Goal: Transaction & Acquisition: Purchase product/service

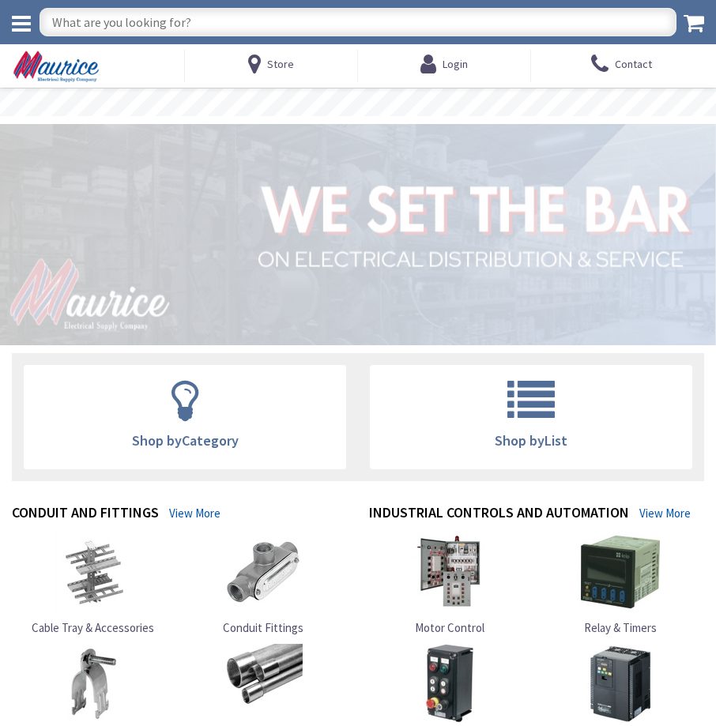
type input "Gallorette Pl, [GEOGRAPHIC_DATA], [GEOGRAPHIC_DATA] 20175, [GEOGRAPHIC_DATA]"
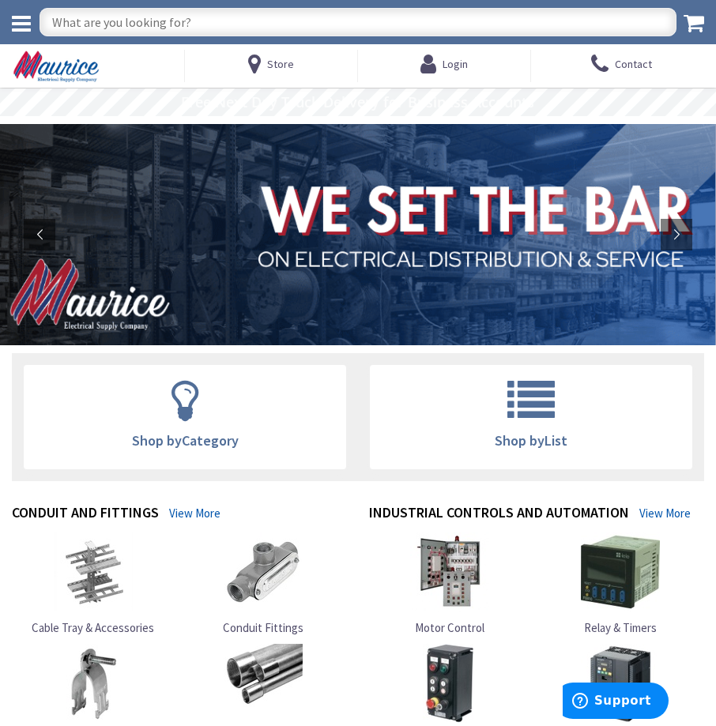
click at [13, 23] on icon at bounding box center [21, 24] width 19 height 22
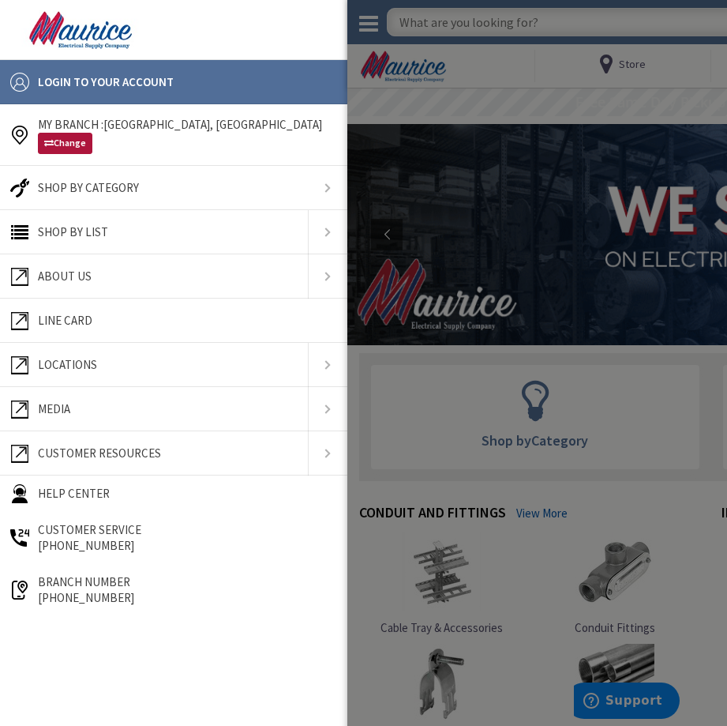
click at [75, 145] on link "Change" at bounding box center [65, 143] width 54 height 21
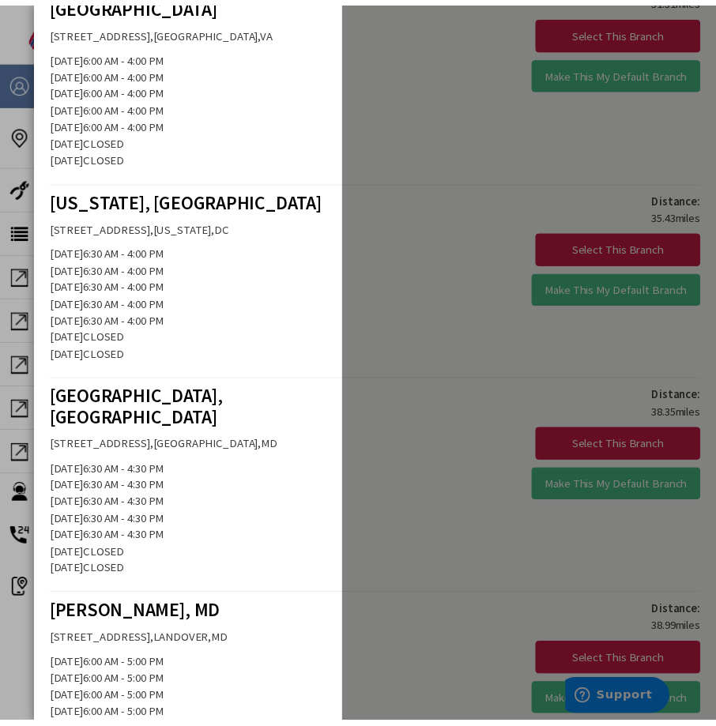
scroll to position [1659, 0]
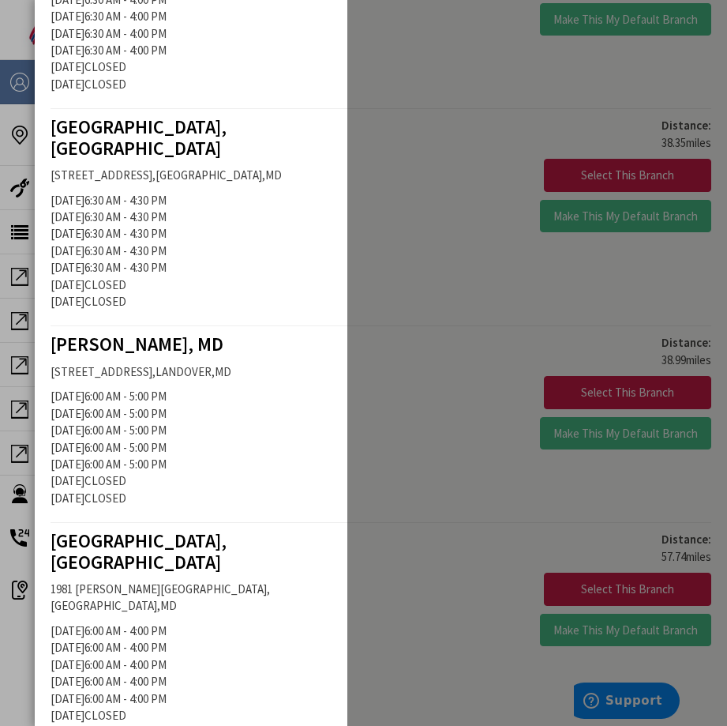
click at [148, 332] on span "[PERSON_NAME], MD" at bounding box center [137, 344] width 173 height 24
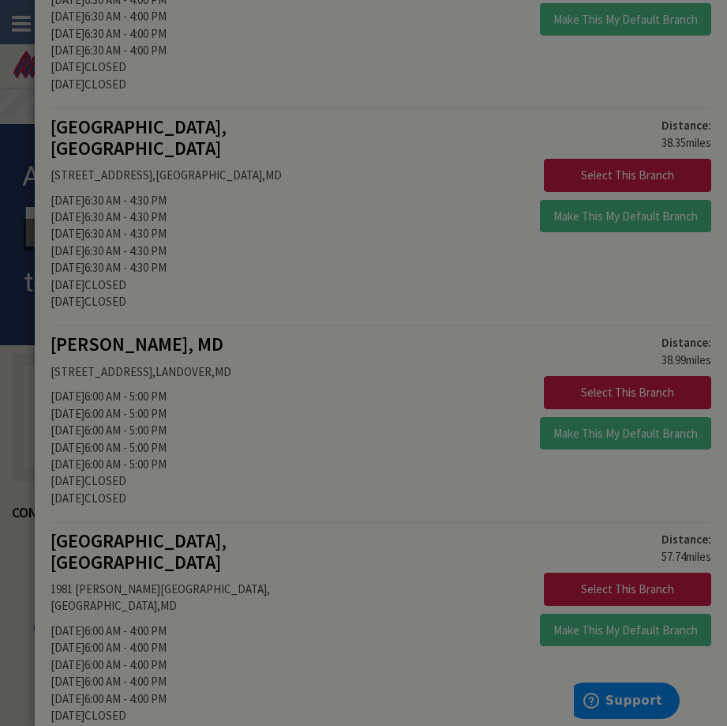
click at [564, 303] on div at bounding box center [363, 363] width 727 height 726
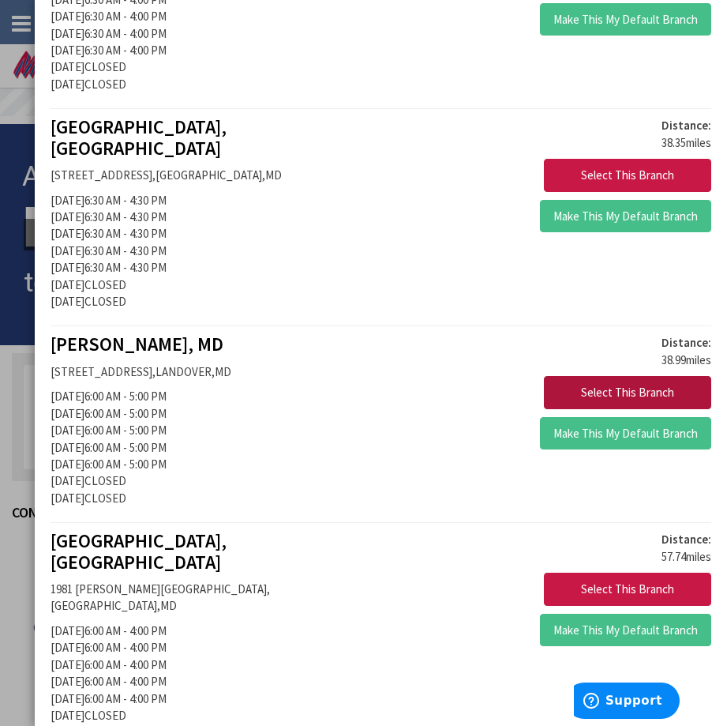
click at [572, 376] on button "Select This Branch" at bounding box center [627, 392] width 167 height 33
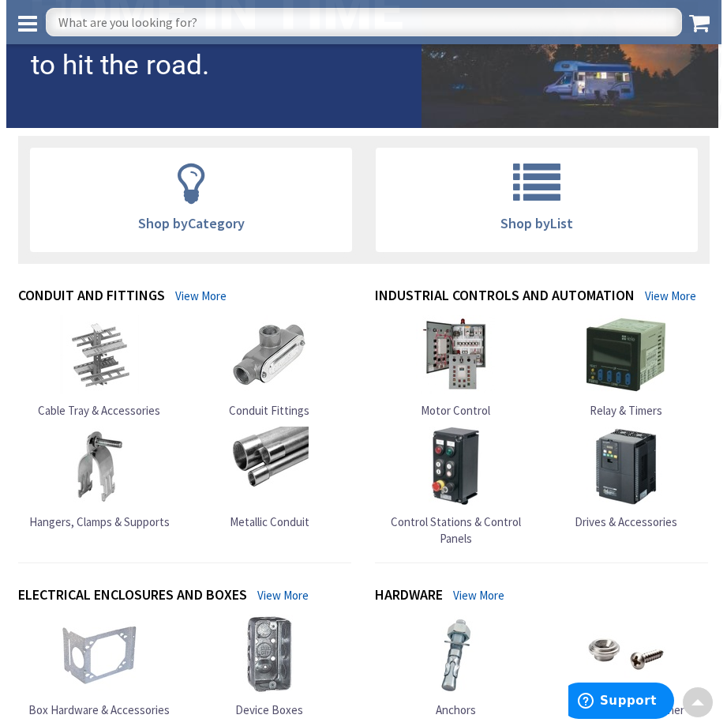
scroll to position [237, 0]
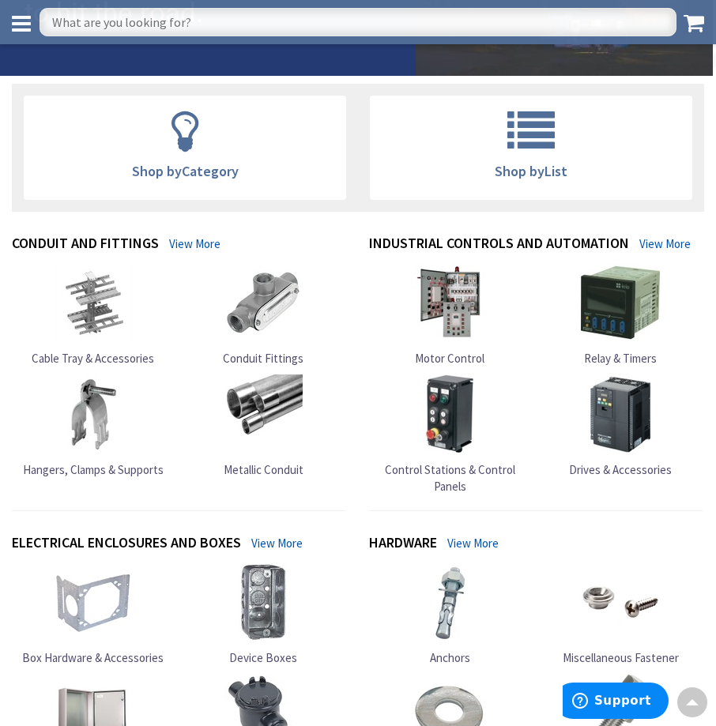
click at [512, 176] on span "Shop by List" at bounding box center [530, 171] width 73 height 18
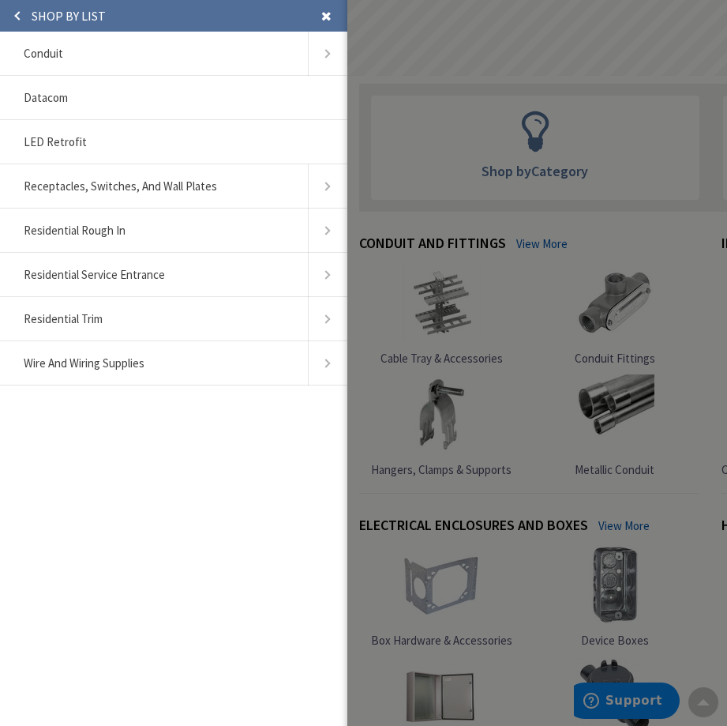
click at [404, 205] on div at bounding box center [711, 363] width 727 height 726
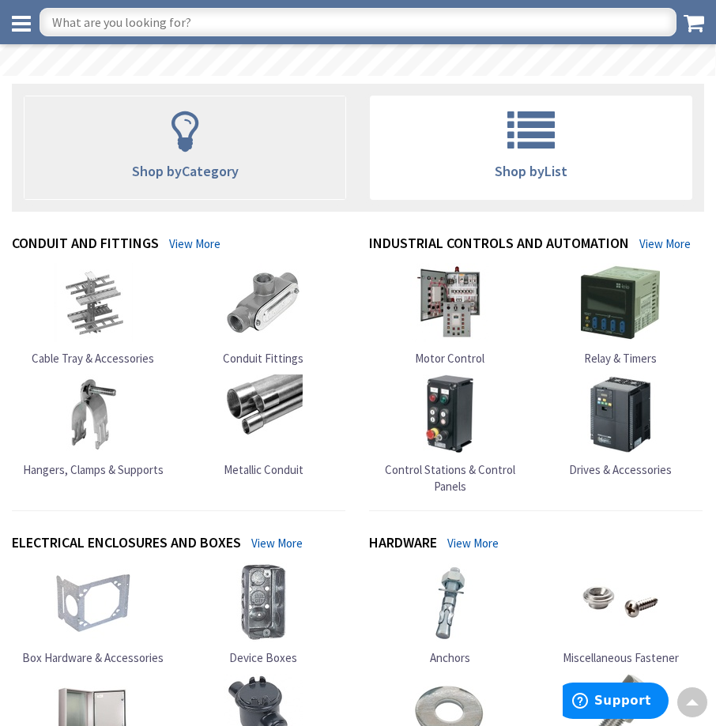
click at [242, 158] on span "Shop by Category" at bounding box center [184, 147] width 321 height 103
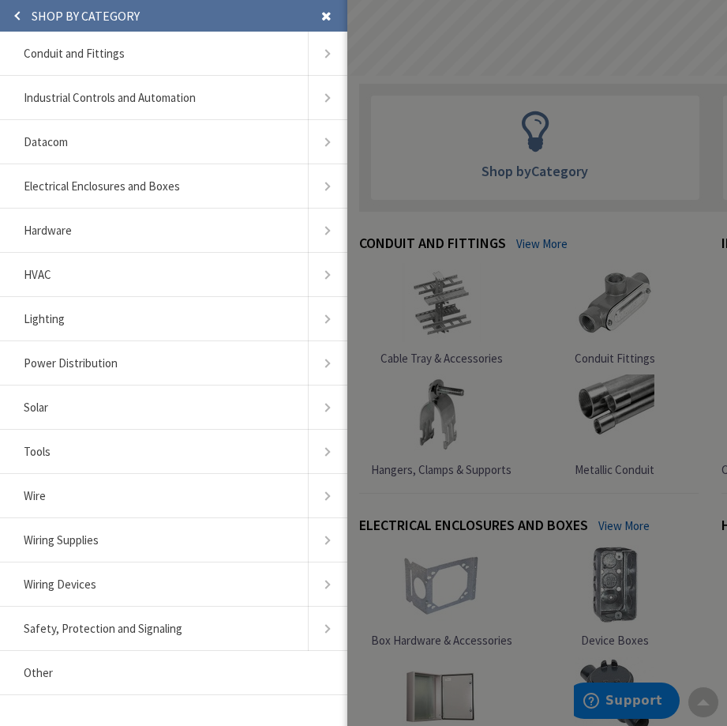
scroll to position [1, 0]
click at [105, 623] on span "Safety, Protection and Signaling" at bounding box center [103, 627] width 159 height 15
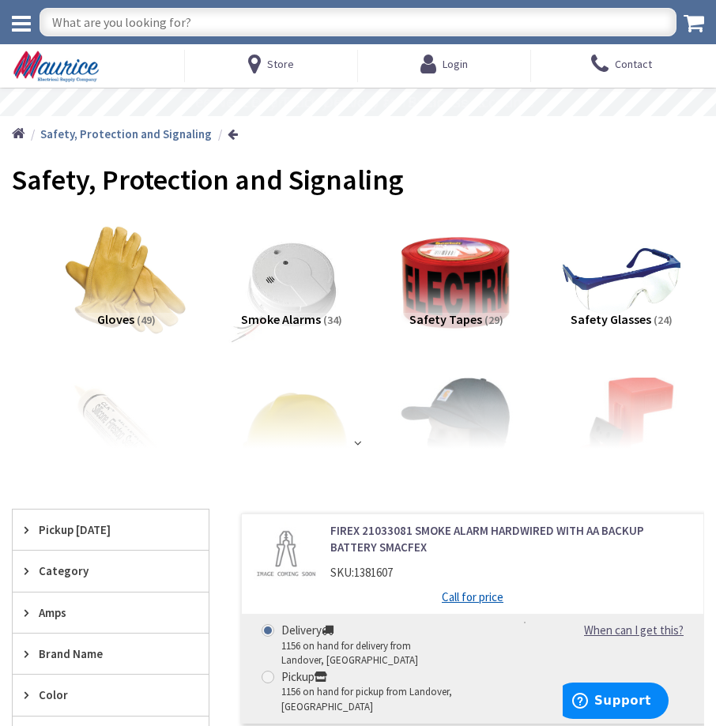
click at [281, 688] on div "1156 on hand for pickup from Landover, MD" at bounding box center [370, 699] width 179 height 29
click at [276, 682] on input "Pickup 1156 on hand for pickup from Landover, MD" at bounding box center [270, 676] width 10 height 10
radio input "true"
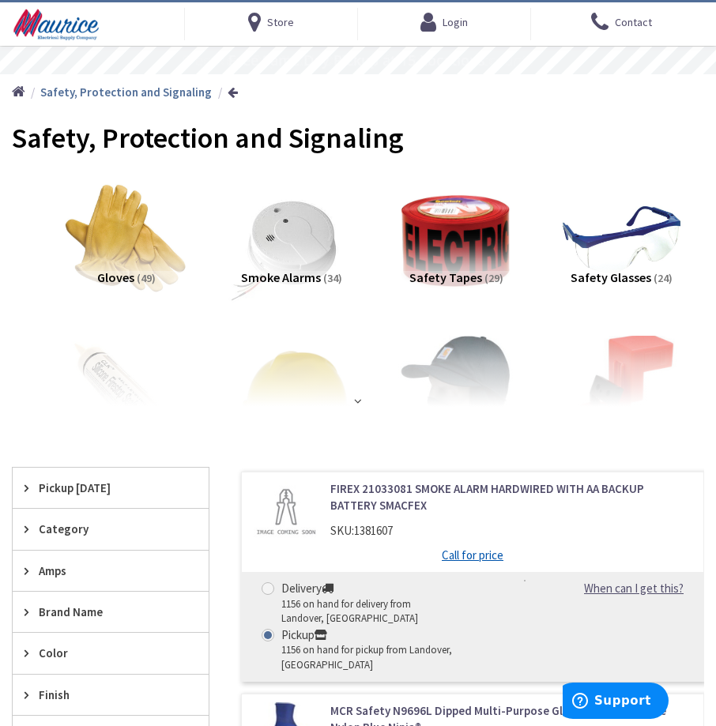
scroll to position [55, 0]
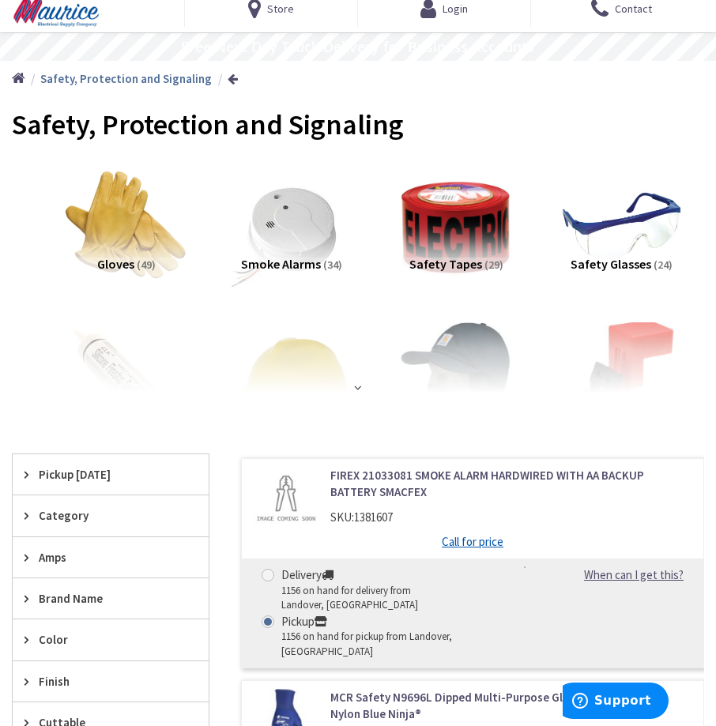
drag, startPoint x: 703, startPoint y: 242, endPoint x: 693, endPoint y: 304, distance: 63.1
click at [693, 304] on li "Safety Glasses (24)" at bounding box center [621, 234] width 165 height 141
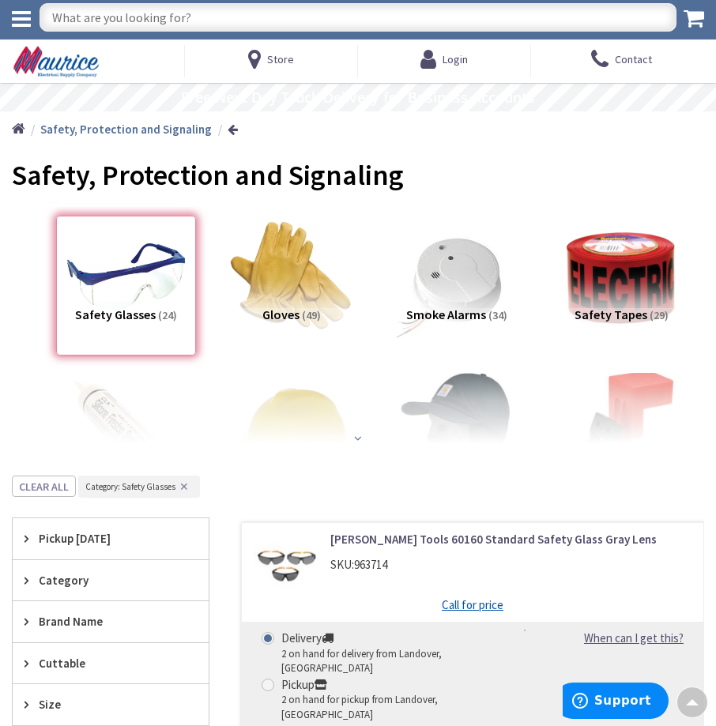
scroll to position [0, 0]
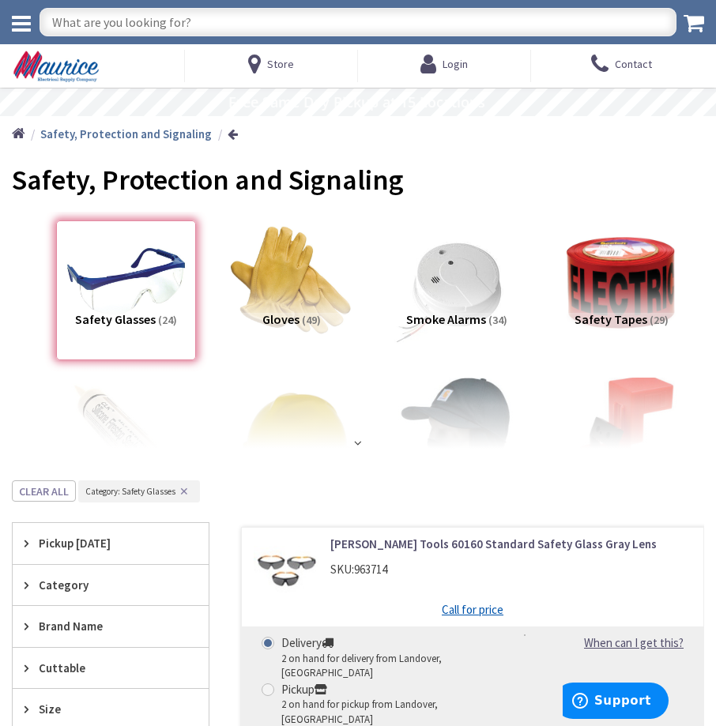
click at [178, 490] on button "✕" at bounding box center [183, 491] width 17 height 11
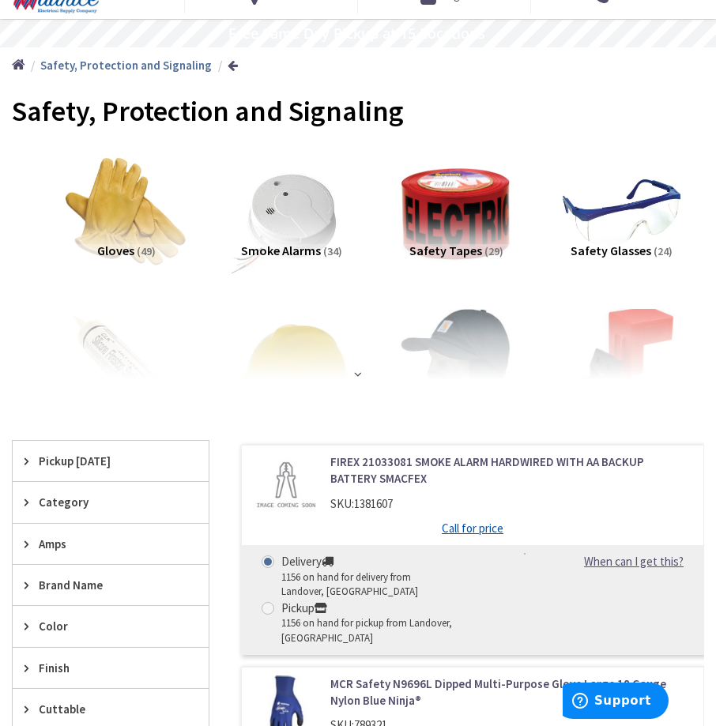
scroll to position [158, 0]
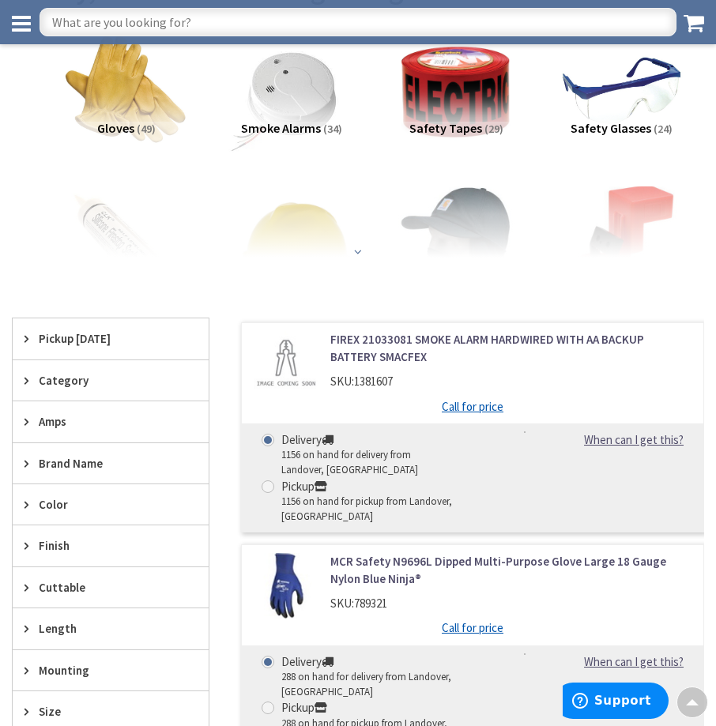
click at [359, 250] on strong at bounding box center [358, 252] width 16 height 12
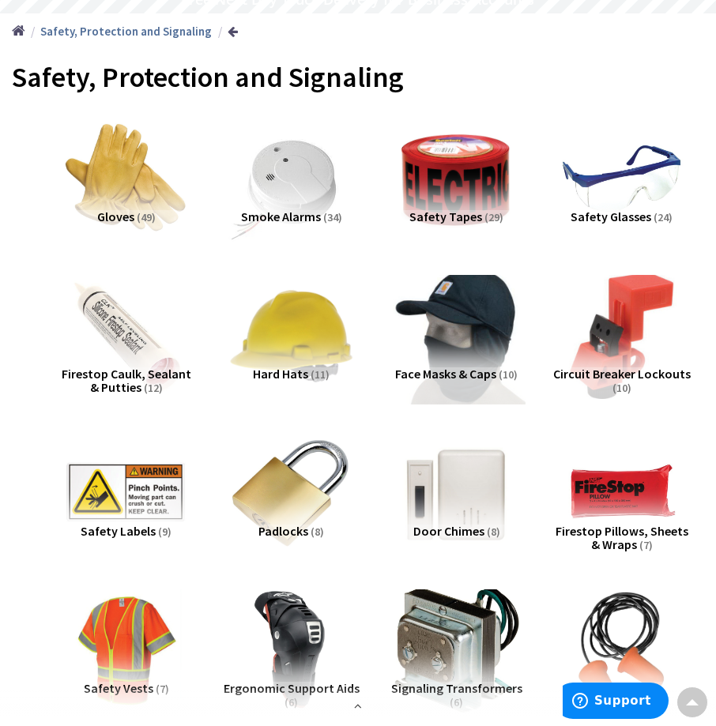
scroll to position [0, 0]
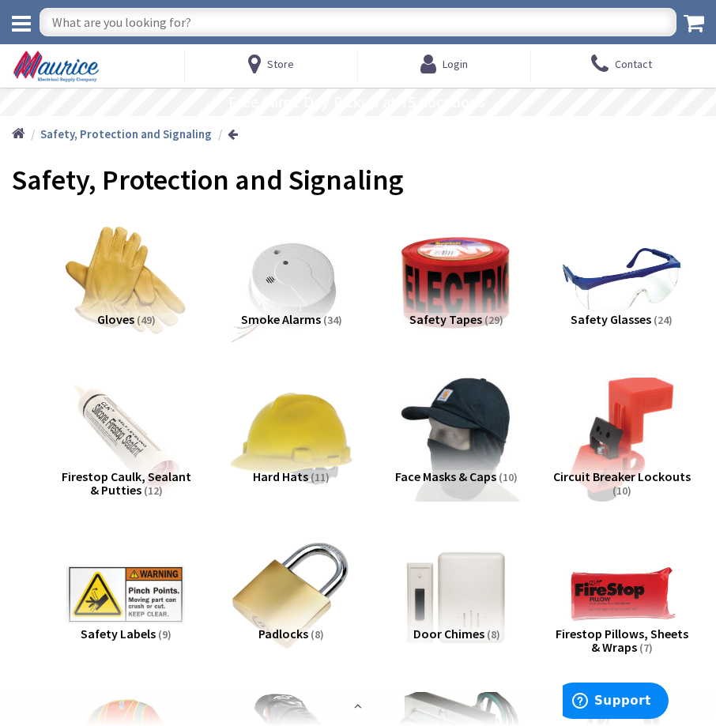
click at [199, 28] on input "text" at bounding box center [357, 22] width 637 height 28
type input "jackets"
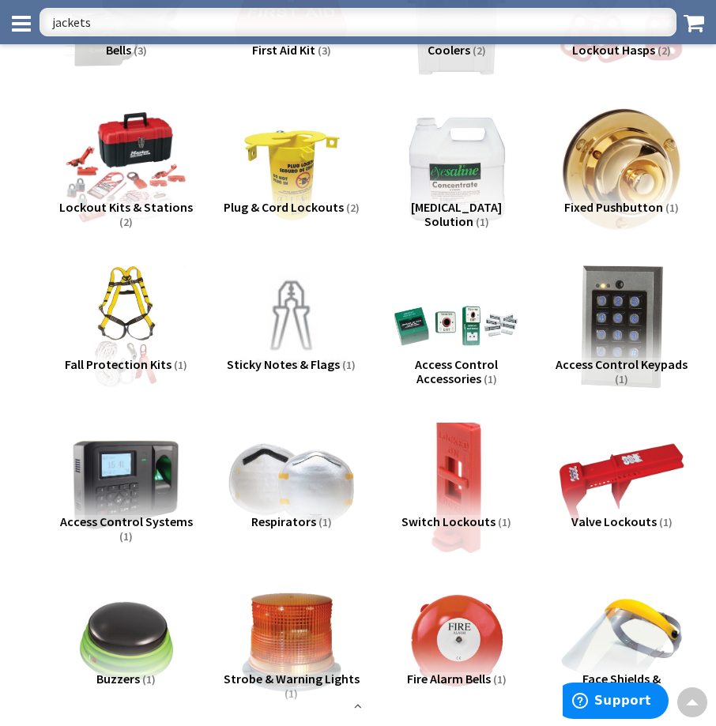
scroll to position [1185, 0]
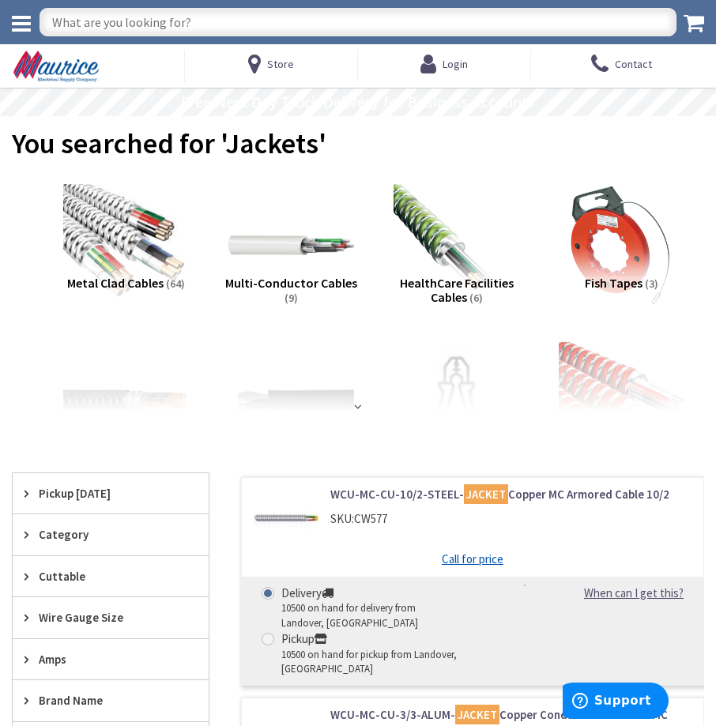
click at [25, 29] on icon at bounding box center [21, 24] width 19 height 22
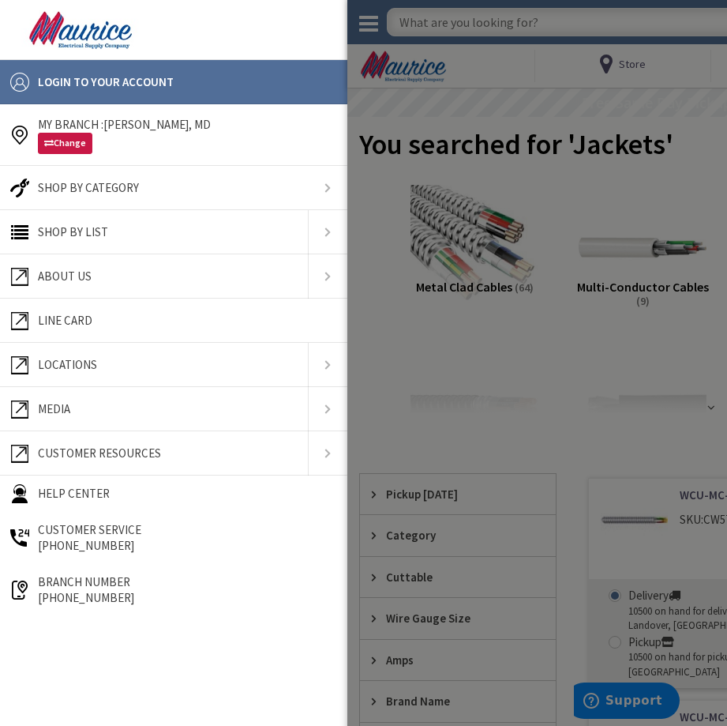
click at [187, 226] on link "Shop By List" at bounding box center [154, 232] width 292 height 32
click at [335, 232] on link at bounding box center [327, 232] width 39 height 44
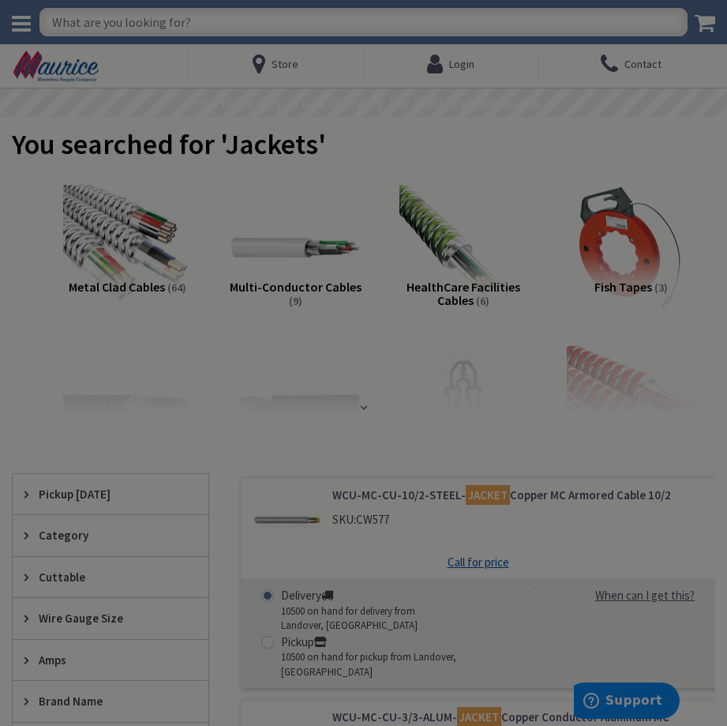
click at [448, 318] on div at bounding box center [363, 363] width 727 height 726
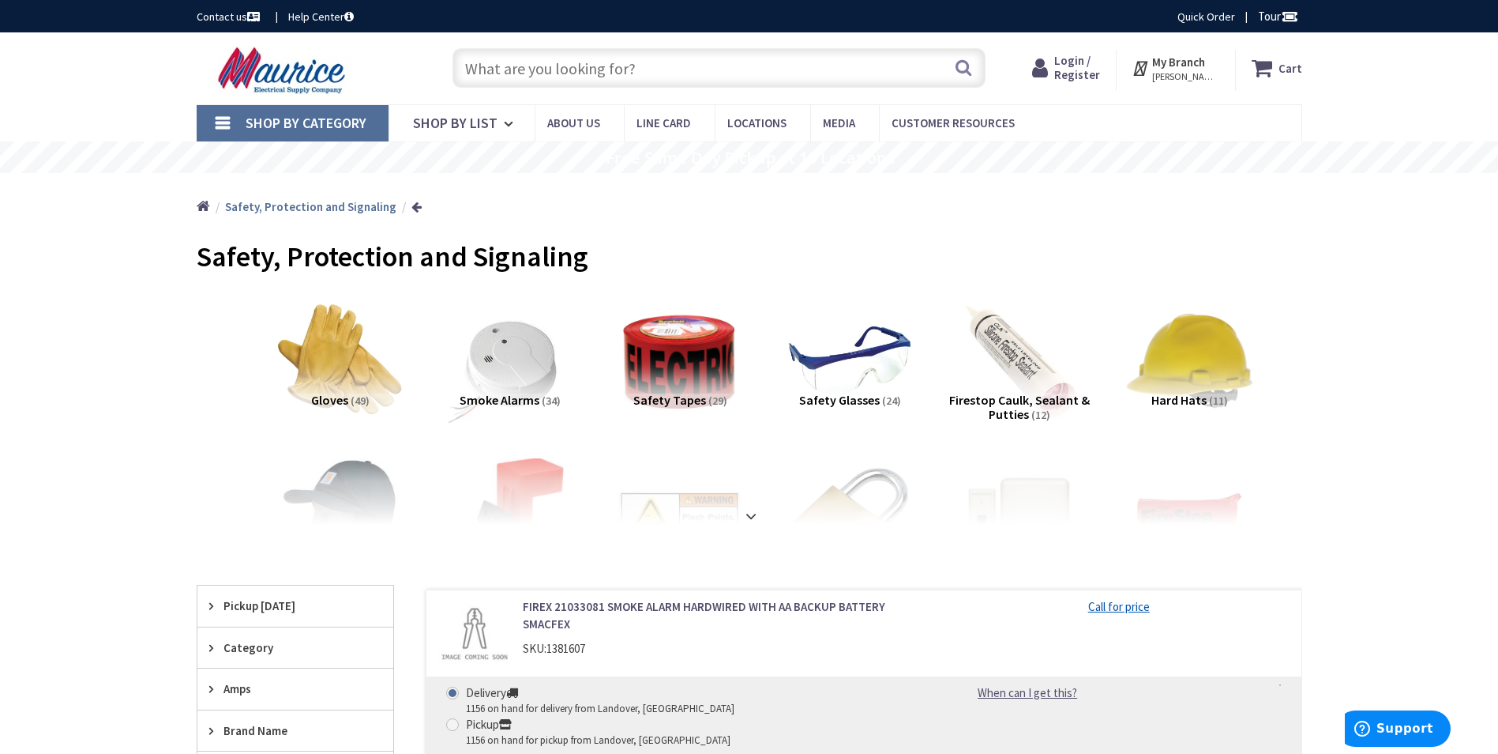
click at [713, 85] on input "text" at bounding box center [719, 67] width 533 height 39
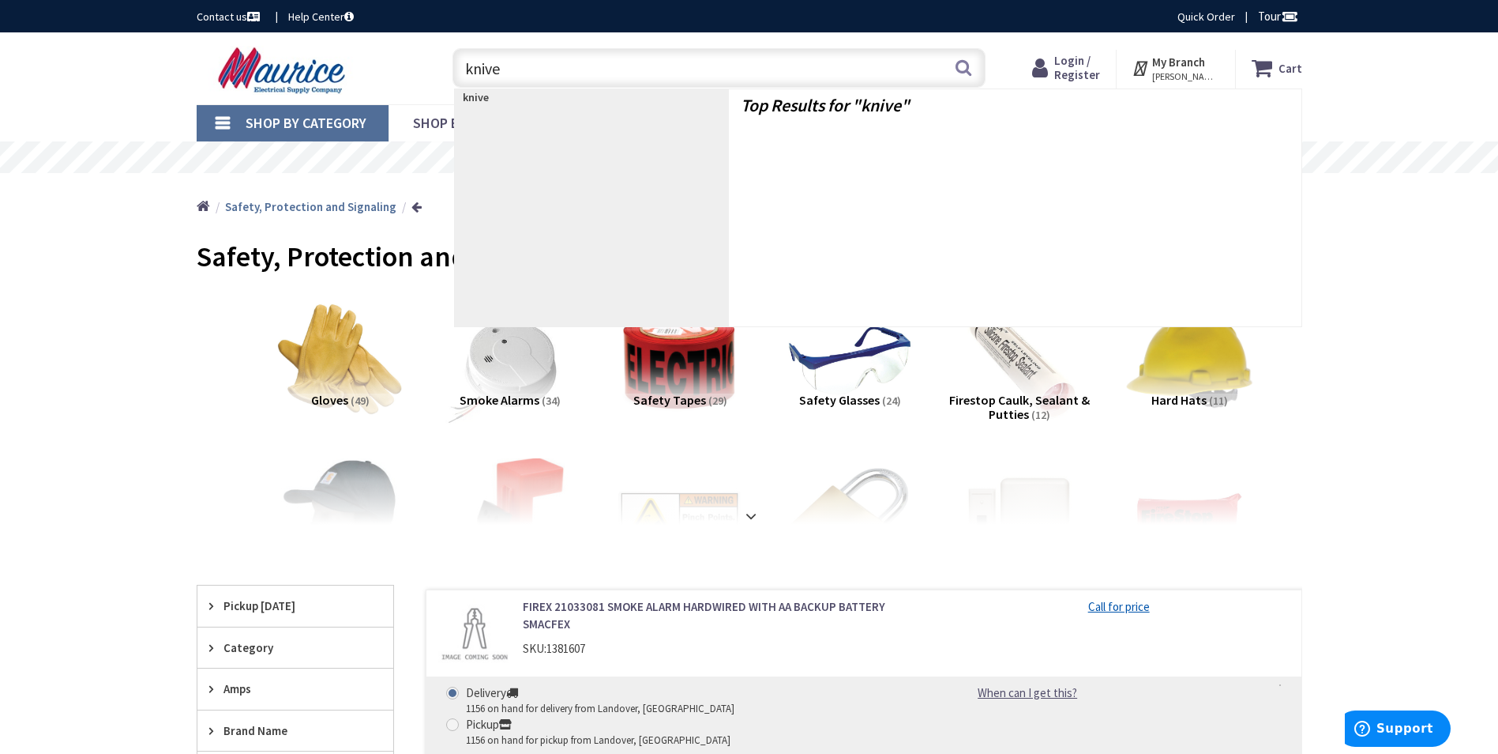
type input "knives"
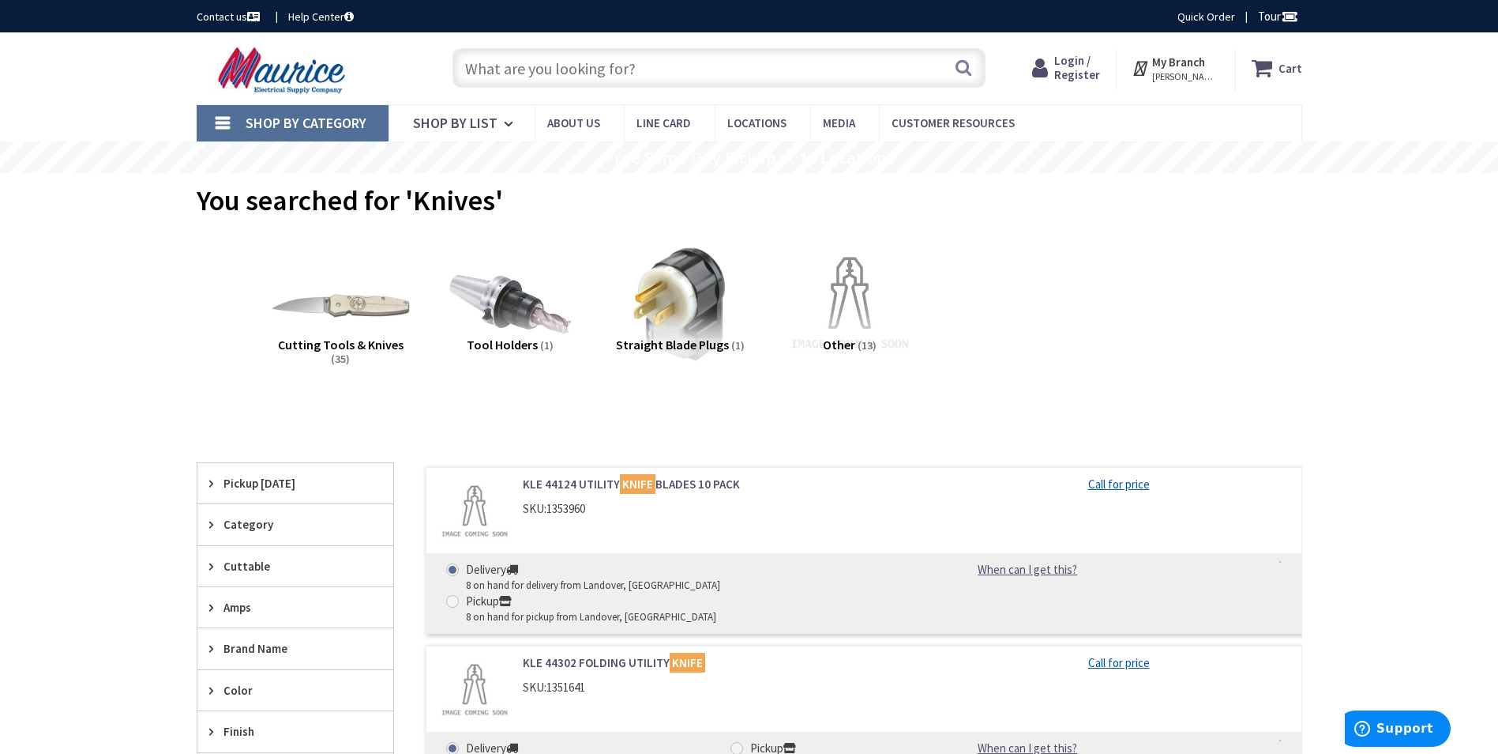
click at [343, 321] on img at bounding box center [340, 304] width 143 height 143
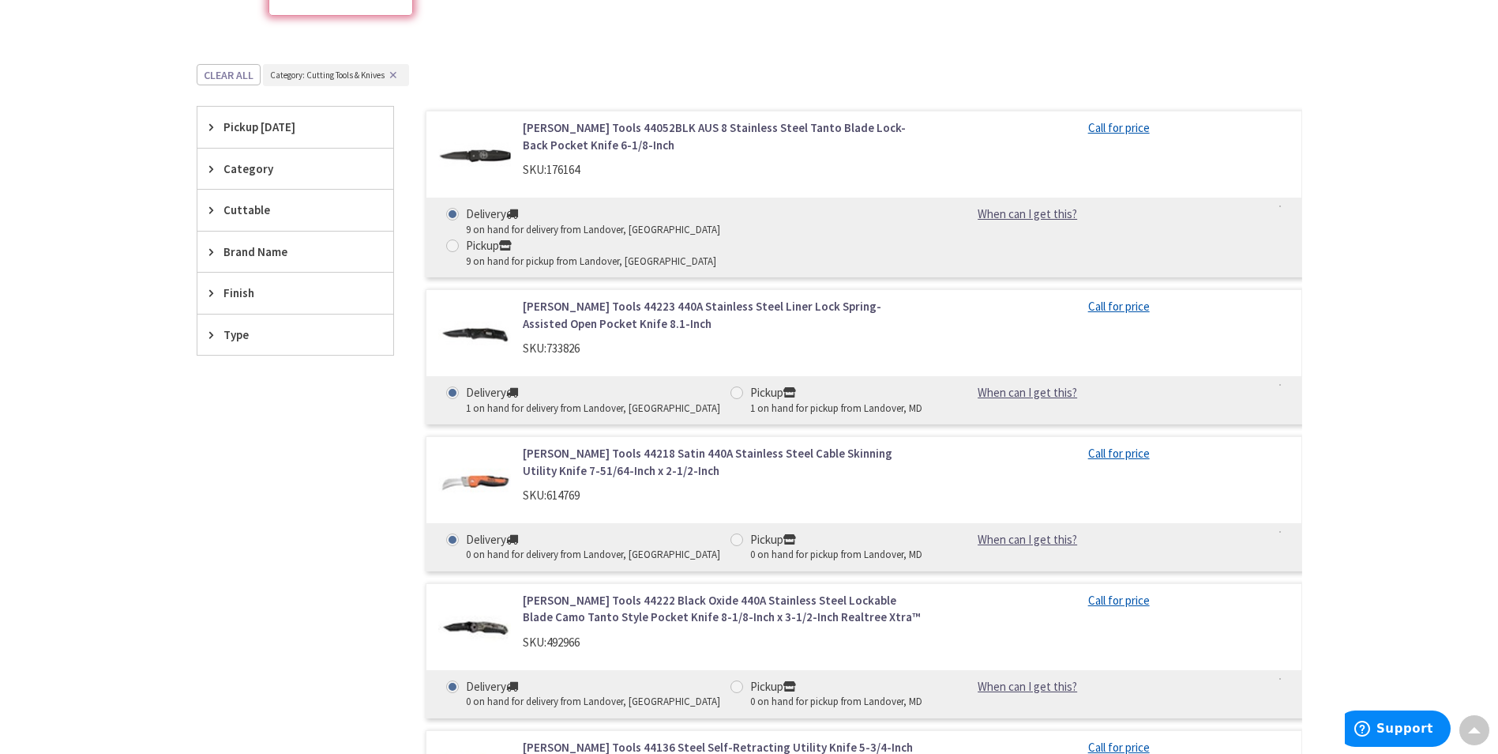
scroll to position [197, 0]
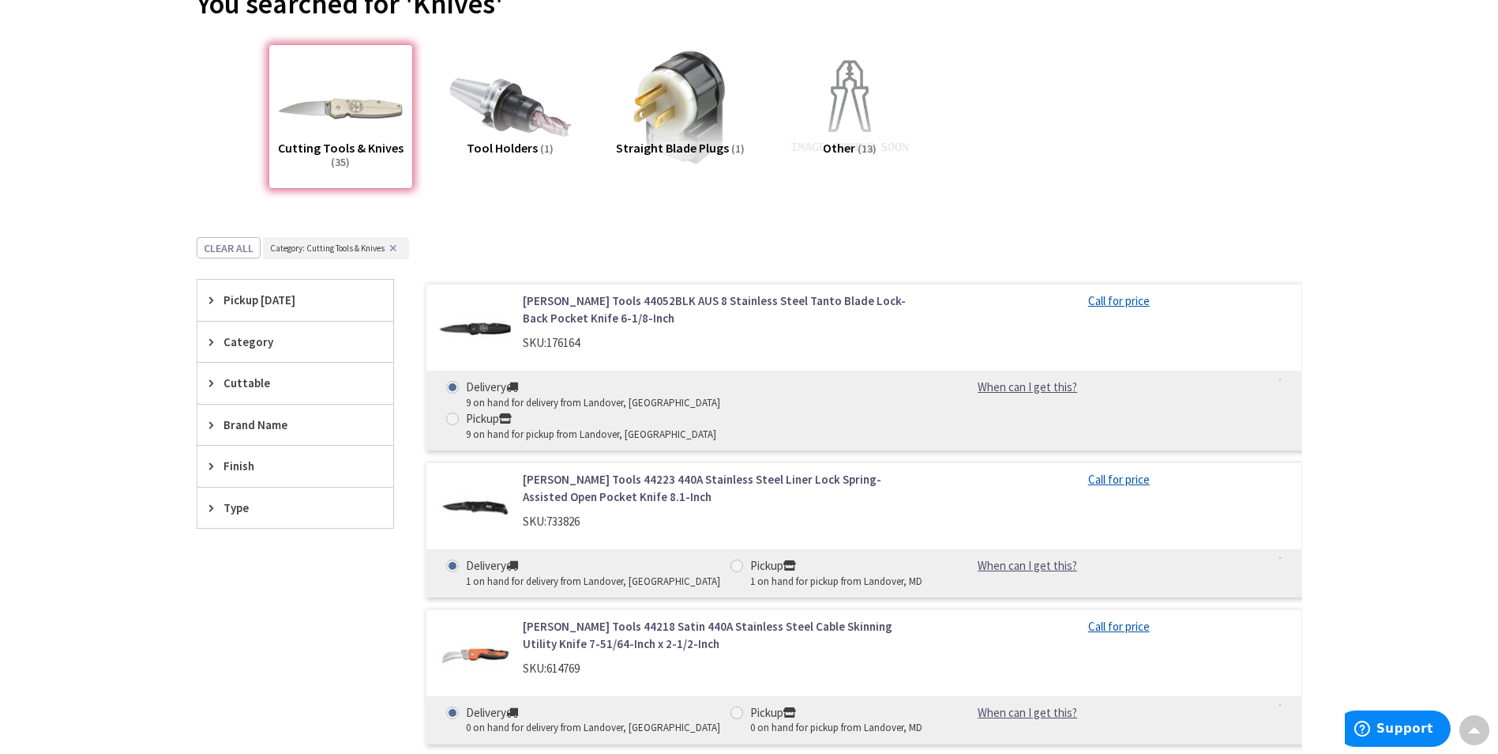
click at [617, 306] on link "[PERSON_NAME] Tools 44052BLK AUS 8 Stainless Steel Tanto Blade Lock-Back Pocket…" at bounding box center [724, 309] width 402 height 34
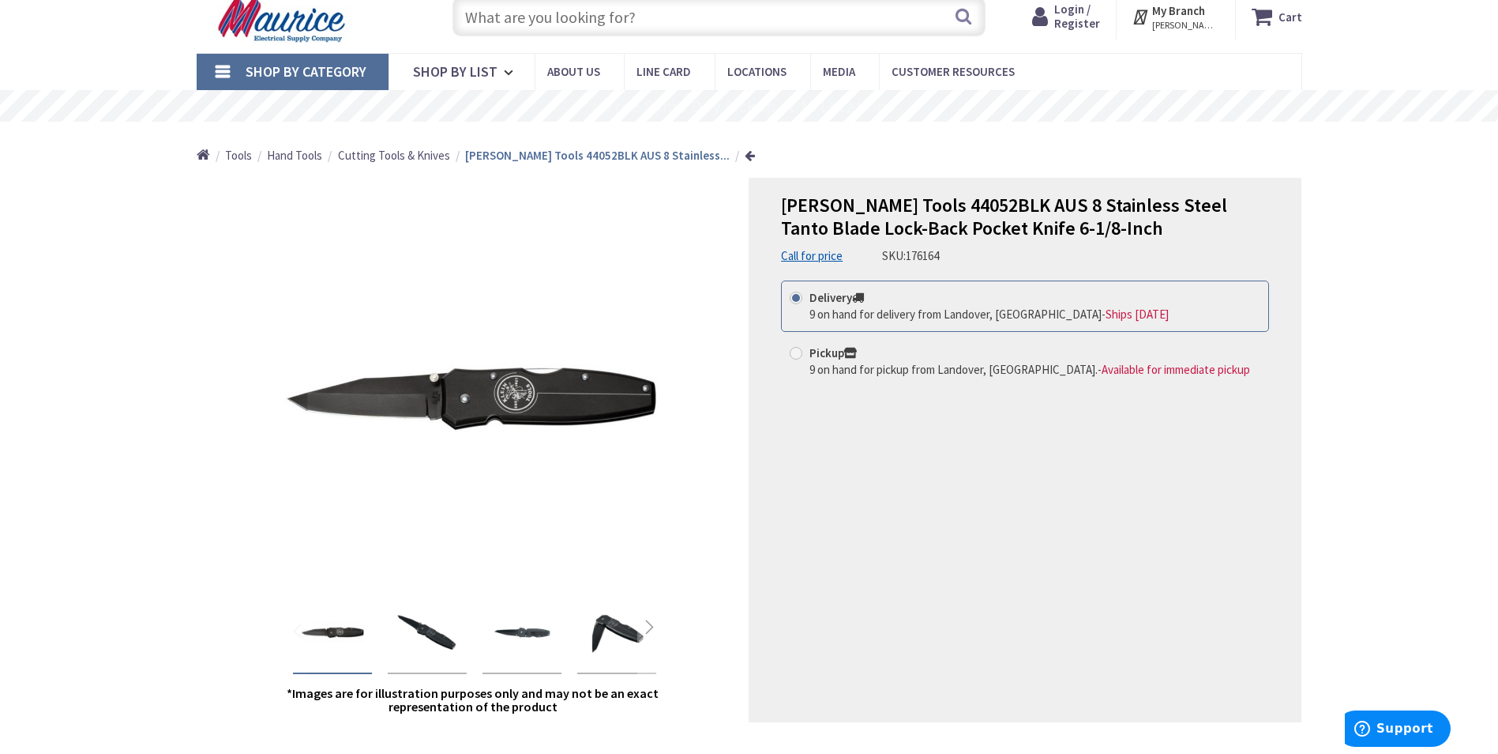
scroll to position [79, 0]
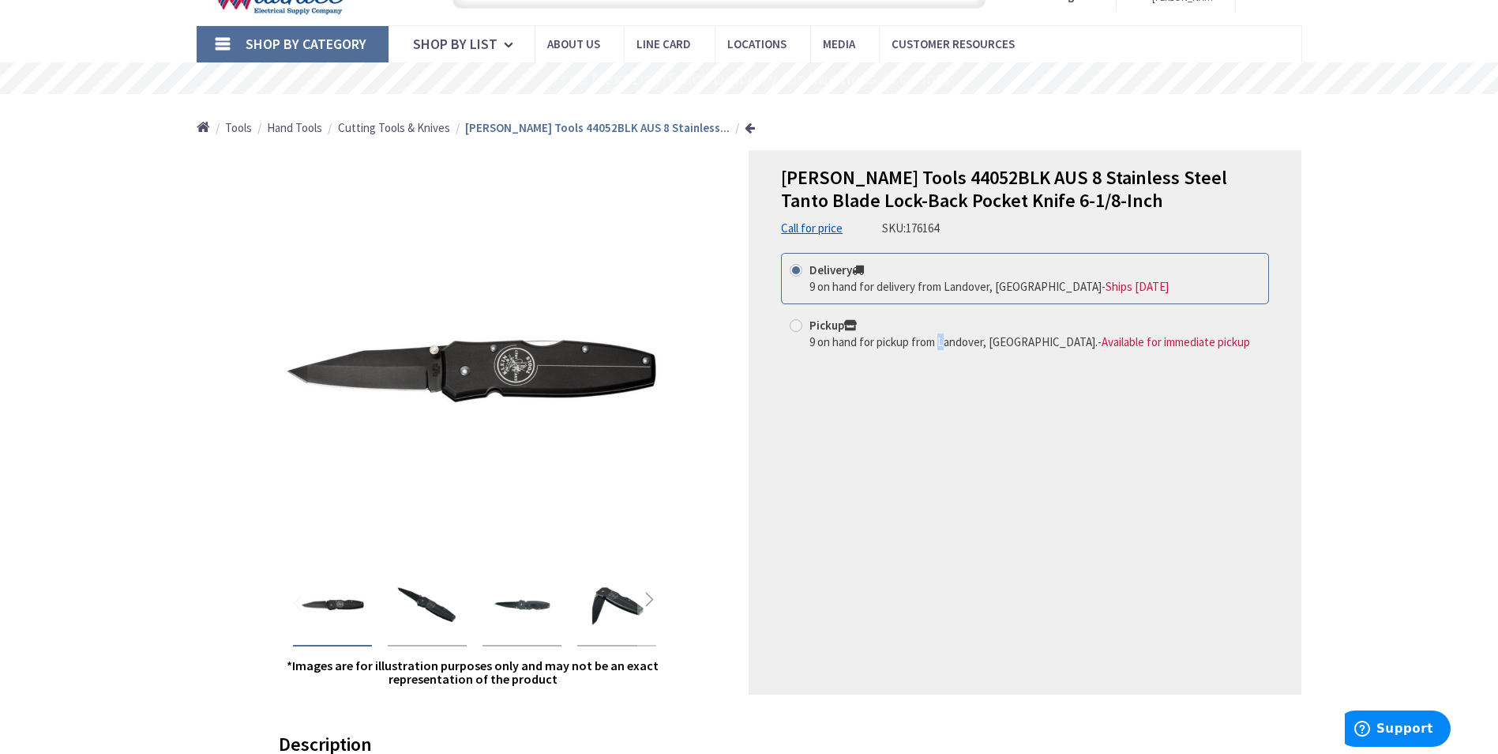
click at [942, 340] on span "9 on hand for pickup from Landover, [GEOGRAPHIC_DATA]." at bounding box center [954, 341] width 288 height 15
drag, startPoint x: 942, startPoint y: 340, endPoint x: 844, endPoint y: 339, distance: 98.0
click at [844, 339] on span "9 on hand for pickup from Landover, [GEOGRAPHIC_DATA]." at bounding box center [954, 341] width 288 height 15
click at [804, 330] on input "Pickup 9 on hand for pickup from [GEOGRAPHIC_DATA], [GEOGRAPHIC_DATA]. - Availa…" at bounding box center [799, 325] width 10 height 10
radio input "true"
